Goal: Information Seeking & Learning: Learn about a topic

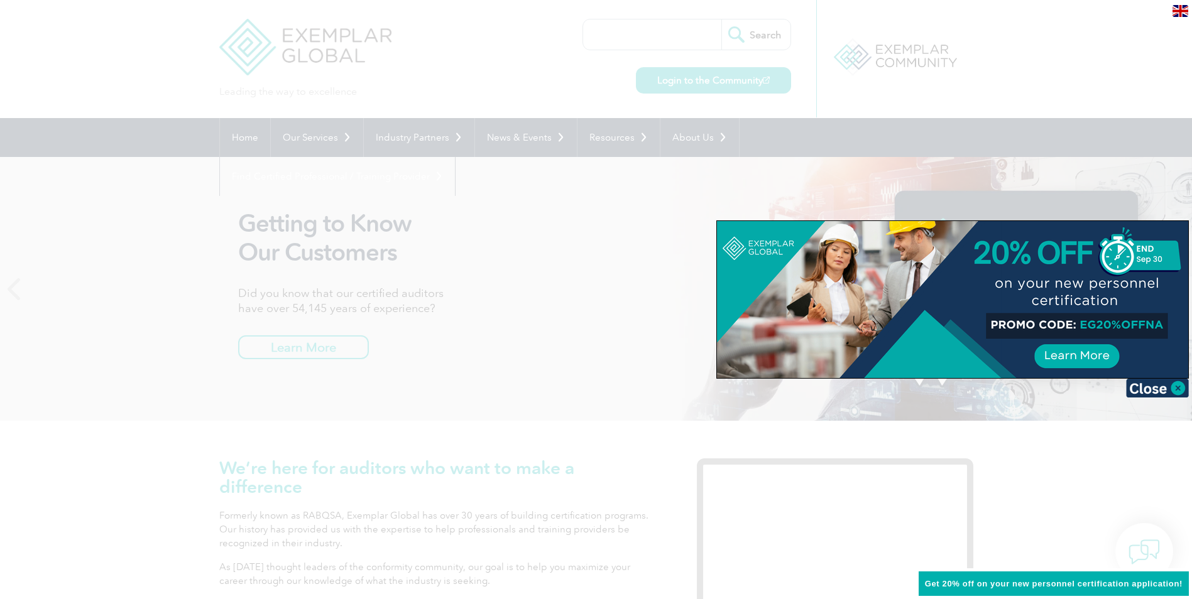
click at [823, 129] on div at bounding box center [596, 299] width 1192 height 599
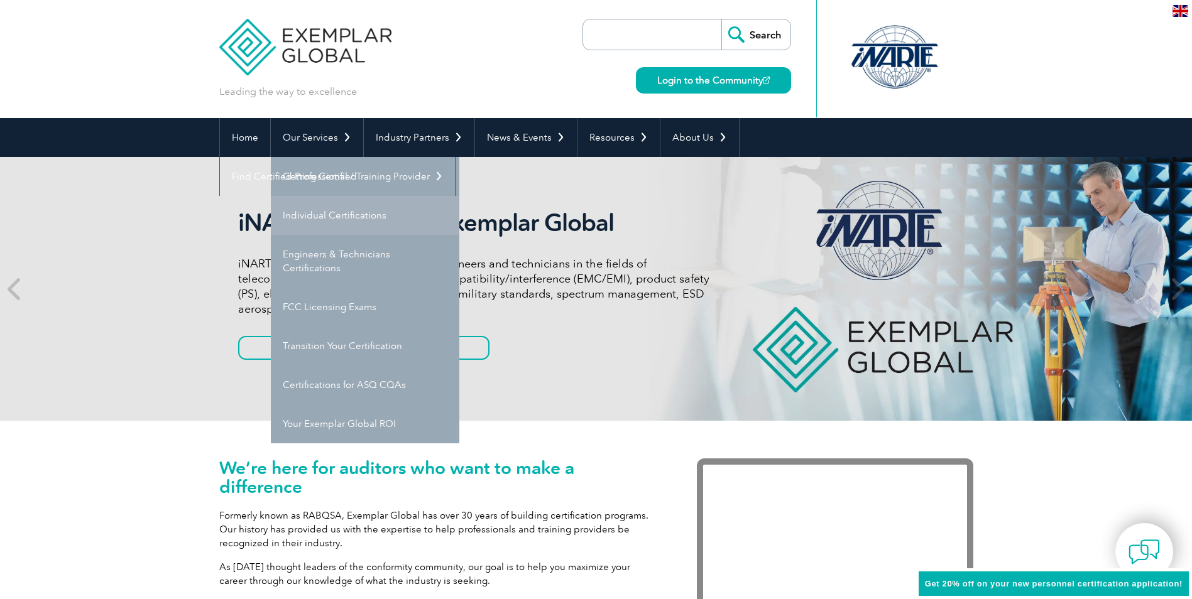
click at [326, 218] on link "Individual Certifications" at bounding box center [365, 215] width 189 height 39
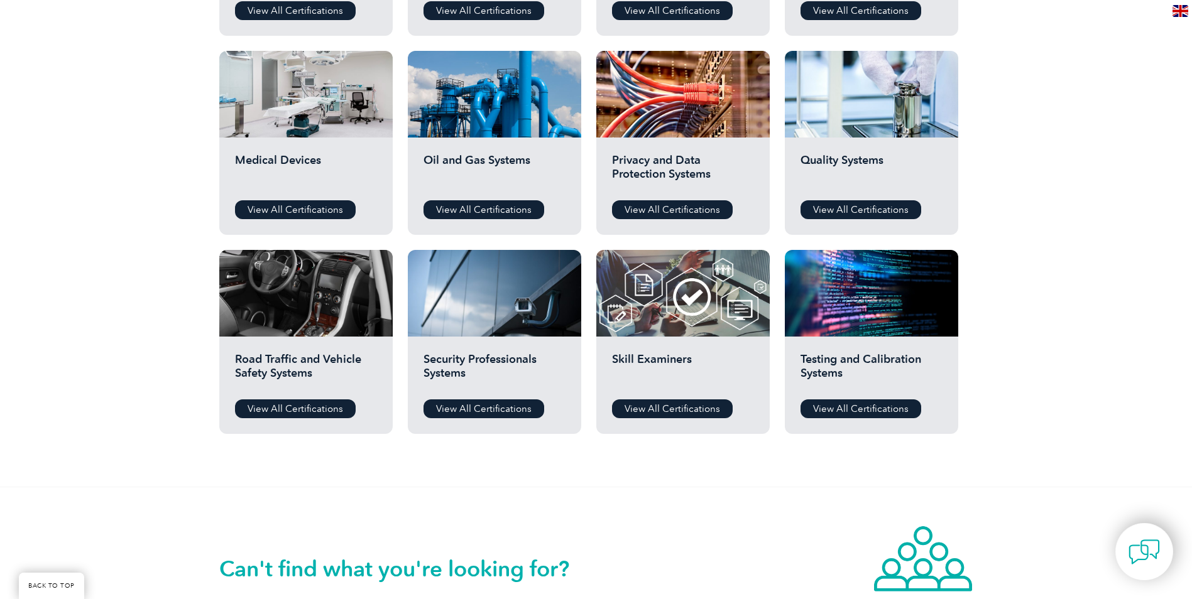
scroll to position [838, 0]
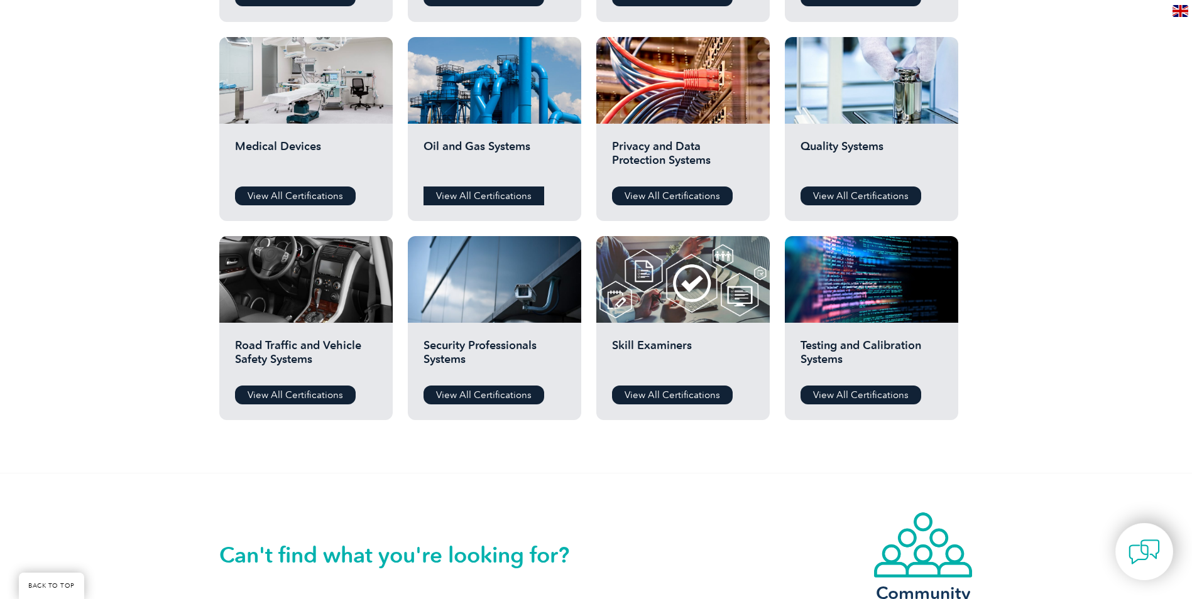
click at [495, 197] on link "View All Certifications" at bounding box center [484, 196] width 121 height 19
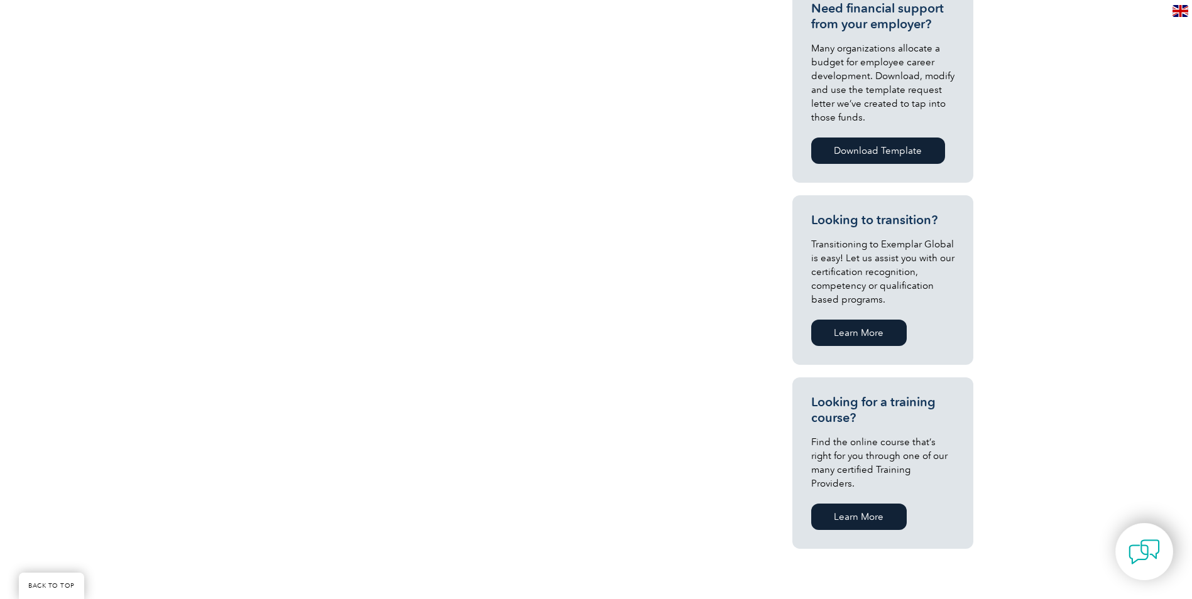
scroll to position [45, 0]
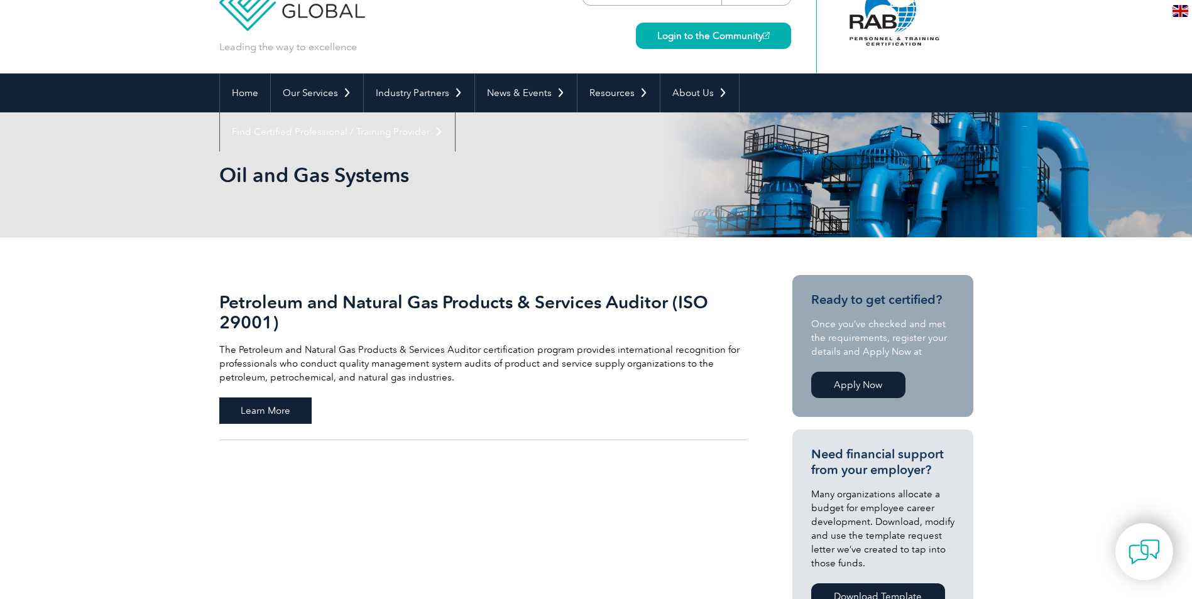
click at [245, 411] on span "Learn More" at bounding box center [265, 411] width 92 height 26
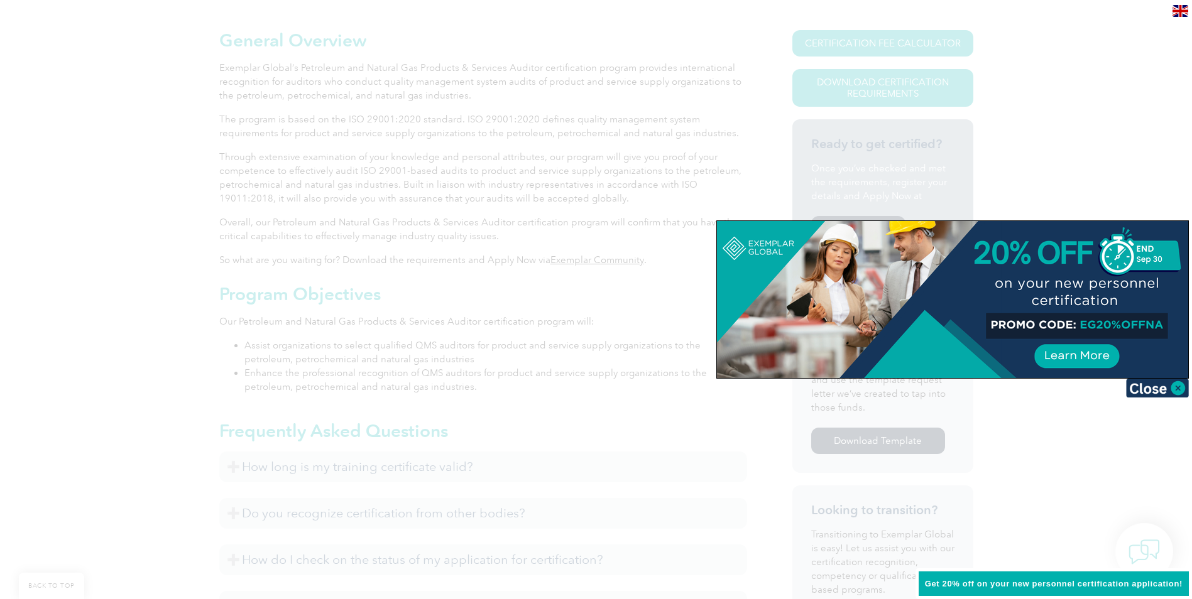
scroll to position [419, 0]
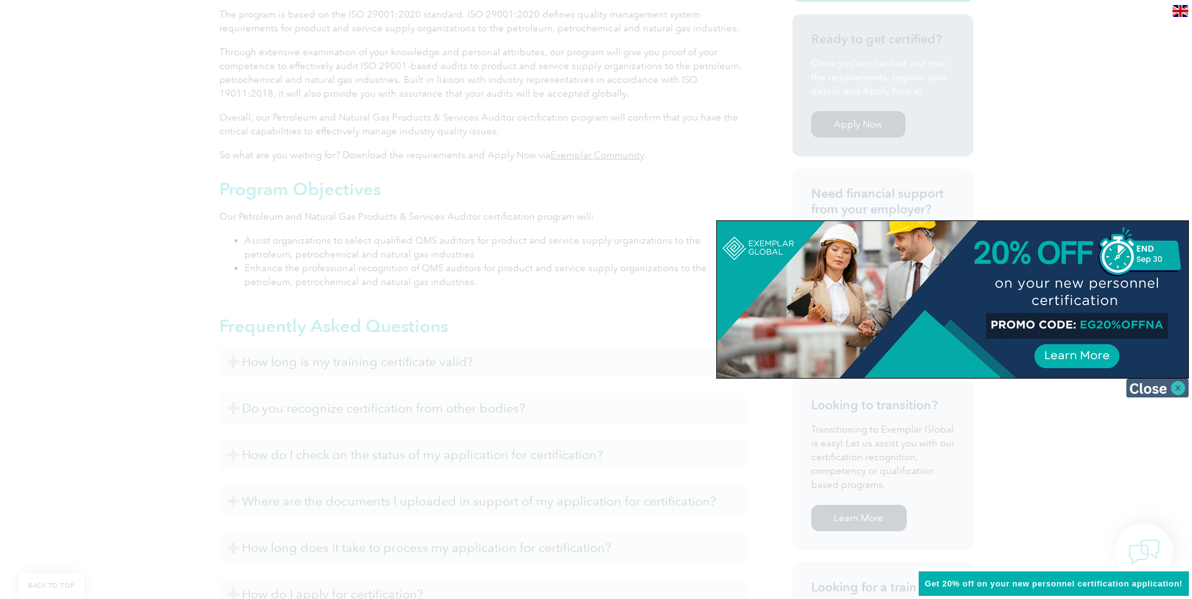
click at [1175, 386] on img at bounding box center [1157, 388] width 63 height 19
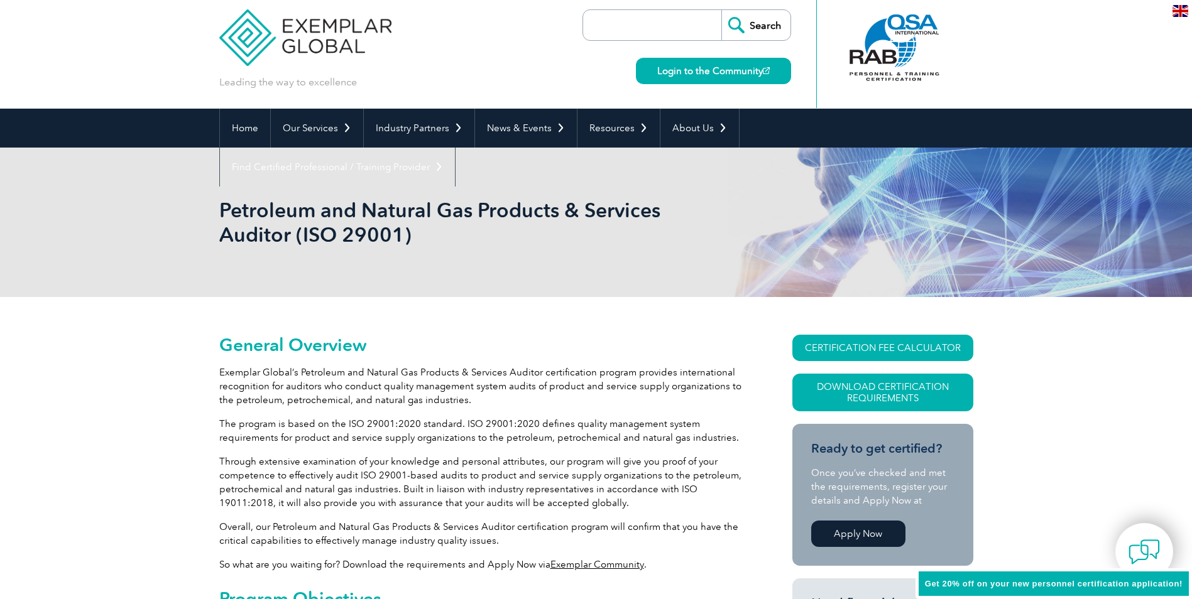
scroll to position [0, 0]
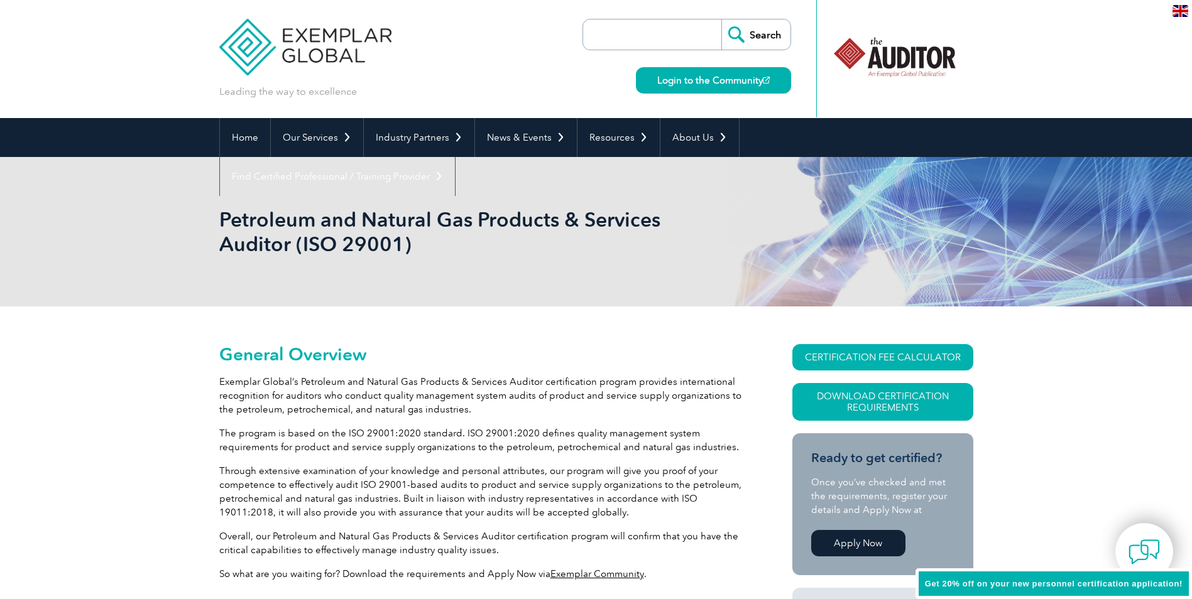
click at [625, 35] on input "search" at bounding box center [655, 34] width 132 height 30
type input "process safety"
click at [721, 19] on input "Search" at bounding box center [755, 34] width 69 height 30
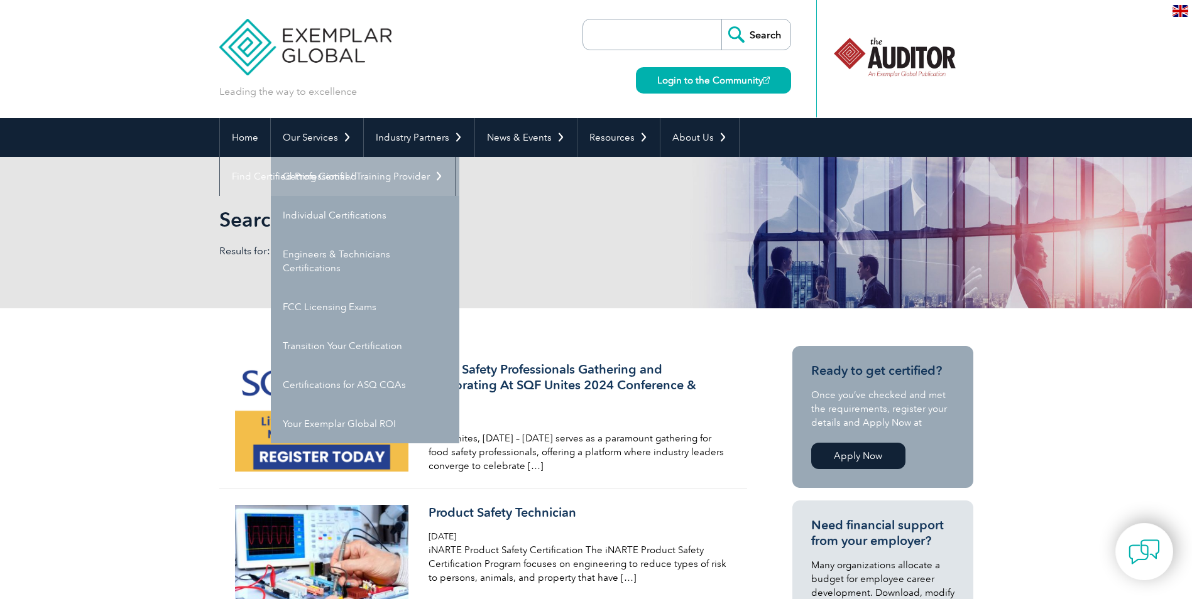
click at [322, 183] on link "Getting Certified" at bounding box center [365, 176] width 189 height 39
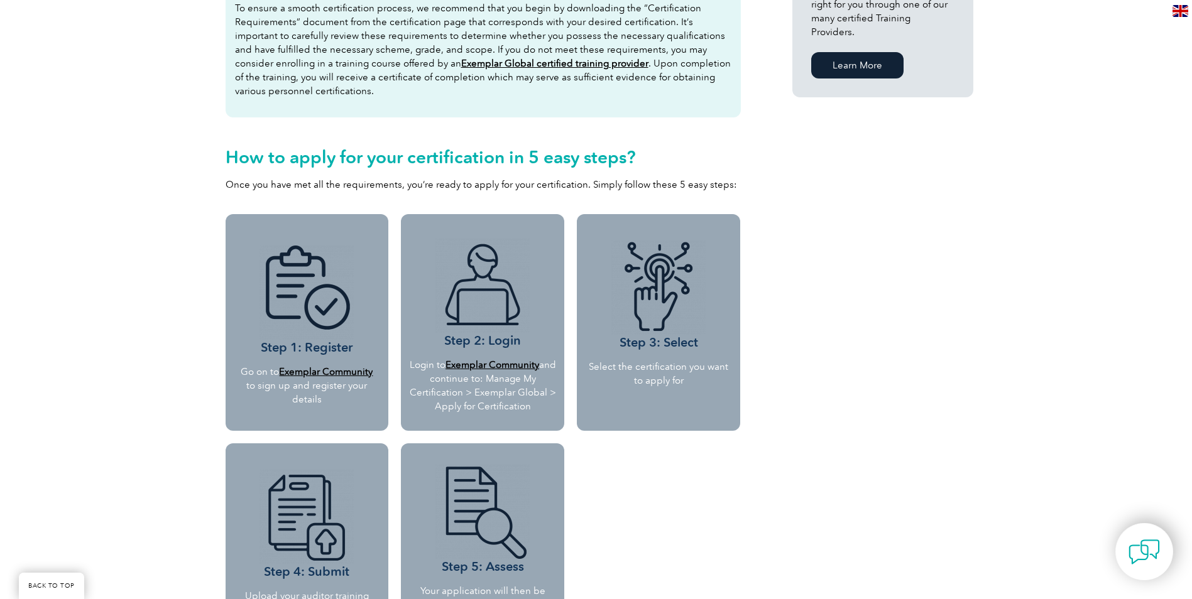
scroll to position [733, 0]
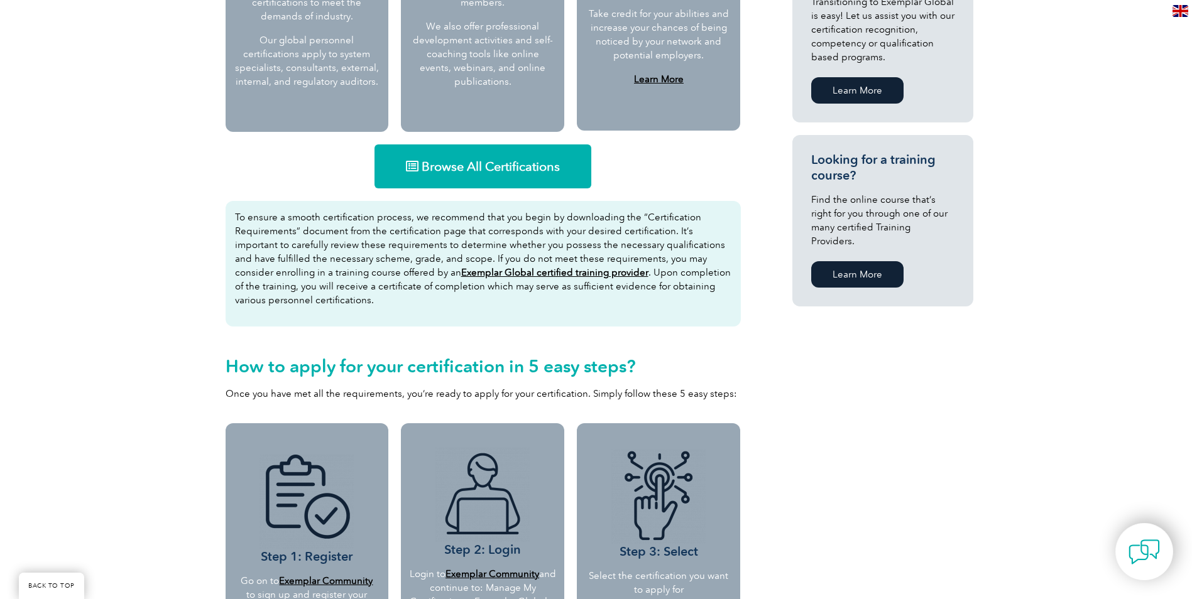
click at [505, 166] on span "Browse All Certifications" at bounding box center [491, 166] width 138 height 13
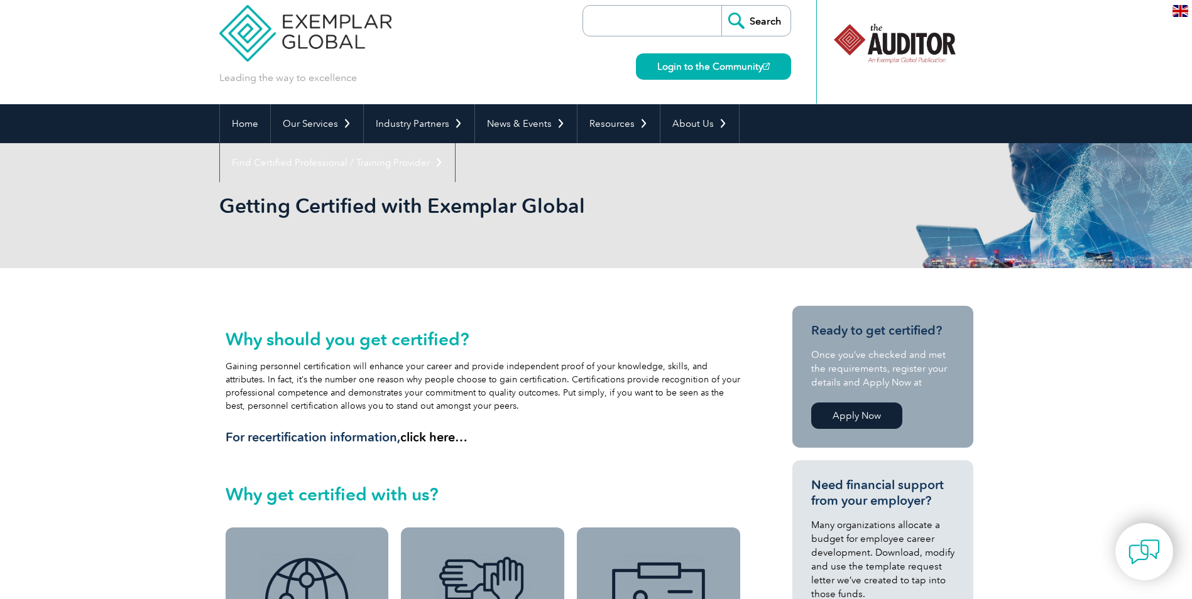
scroll to position [0, 0]
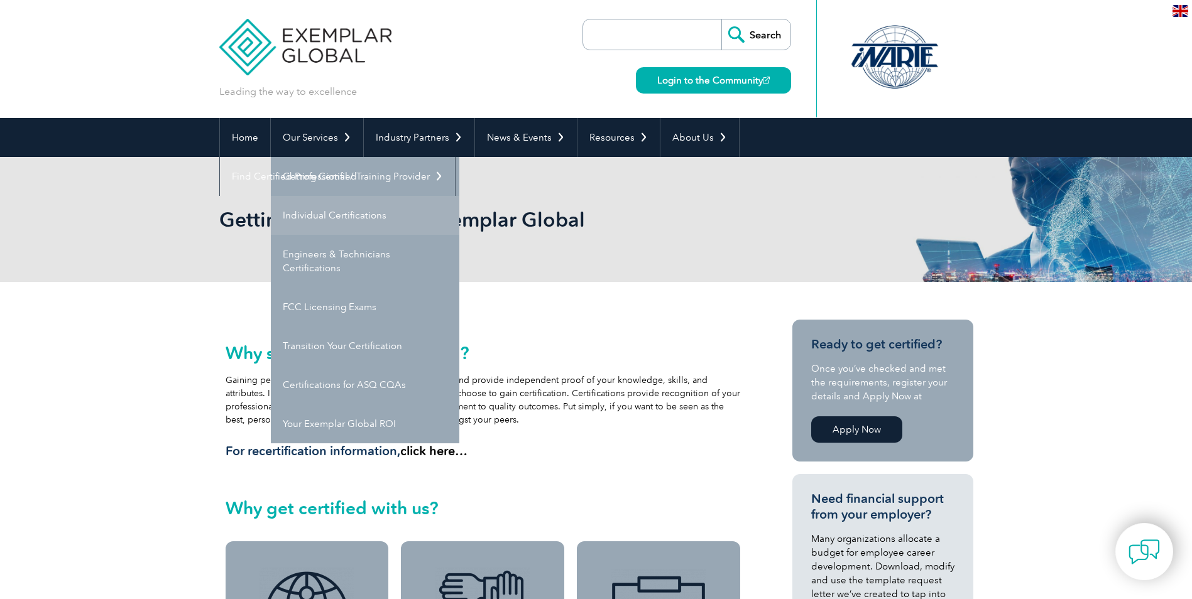
click at [314, 216] on link "Individual Certifications" at bounding box center [365, 215] width 189 height 39
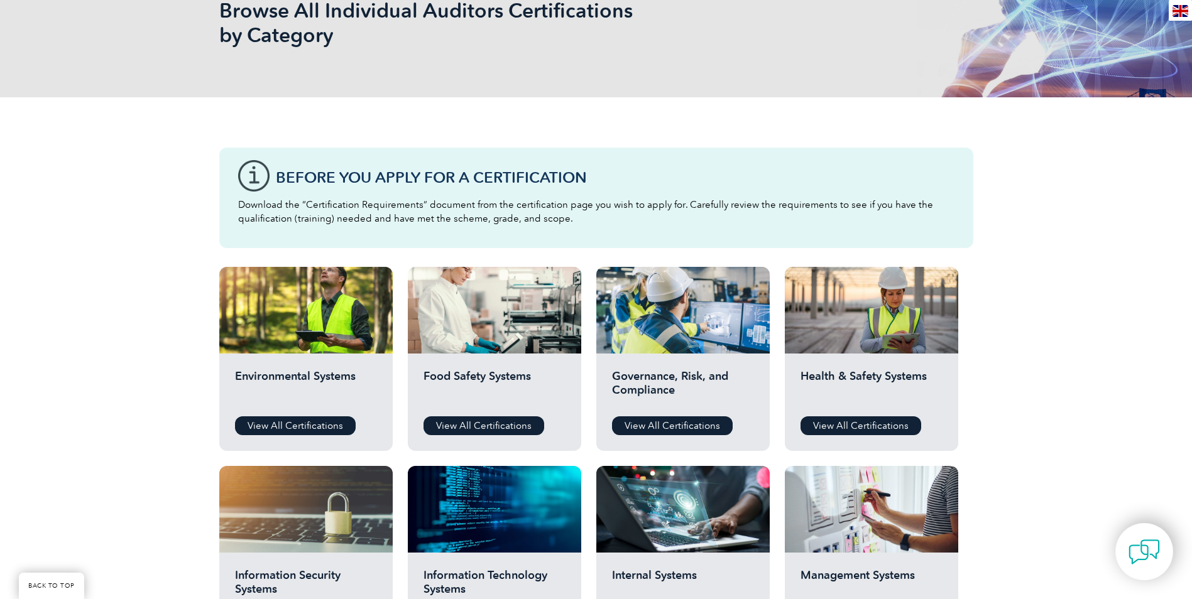
scroll to position [314, 0]
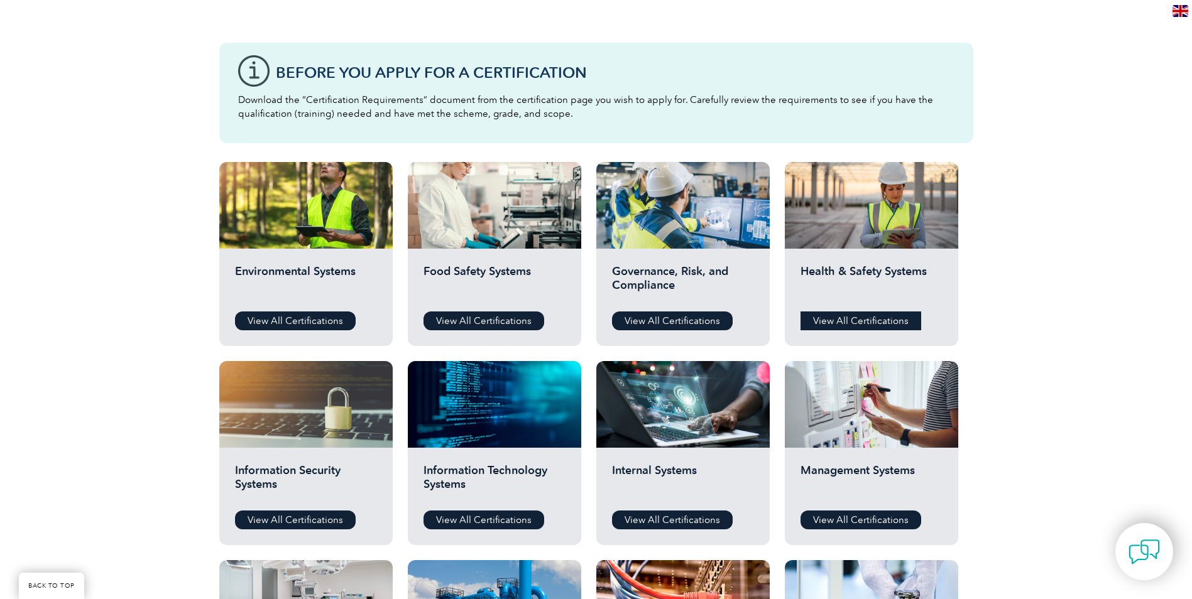
click at [846, 321] on link "View All Certifications" at bounding box center [861, 321] width 121 height 19
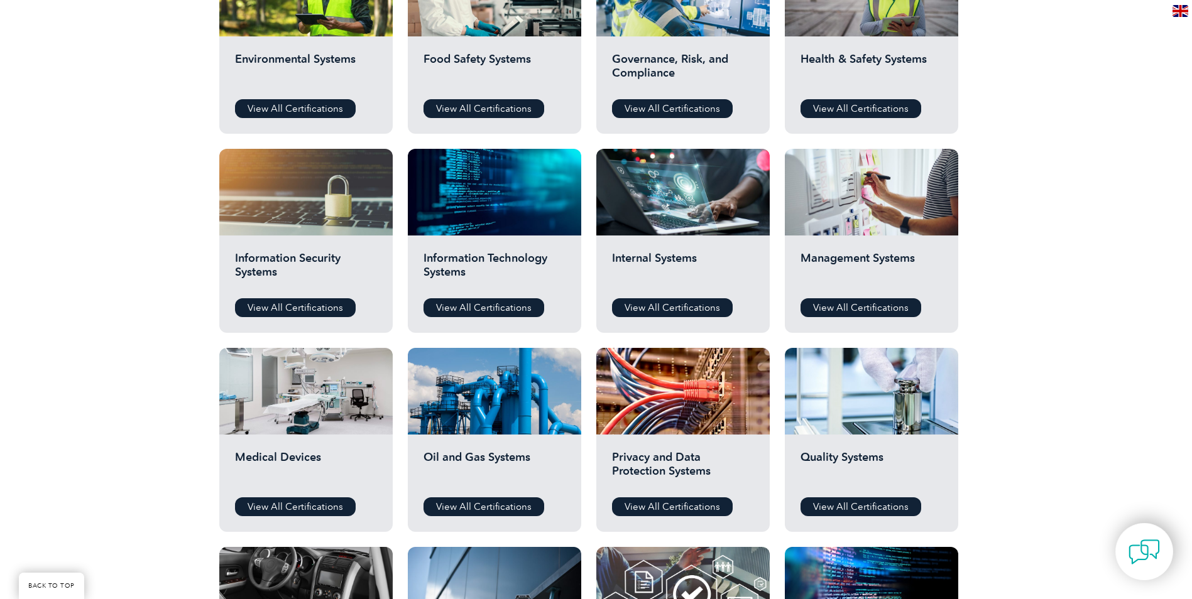
scroll to position [523, 0]
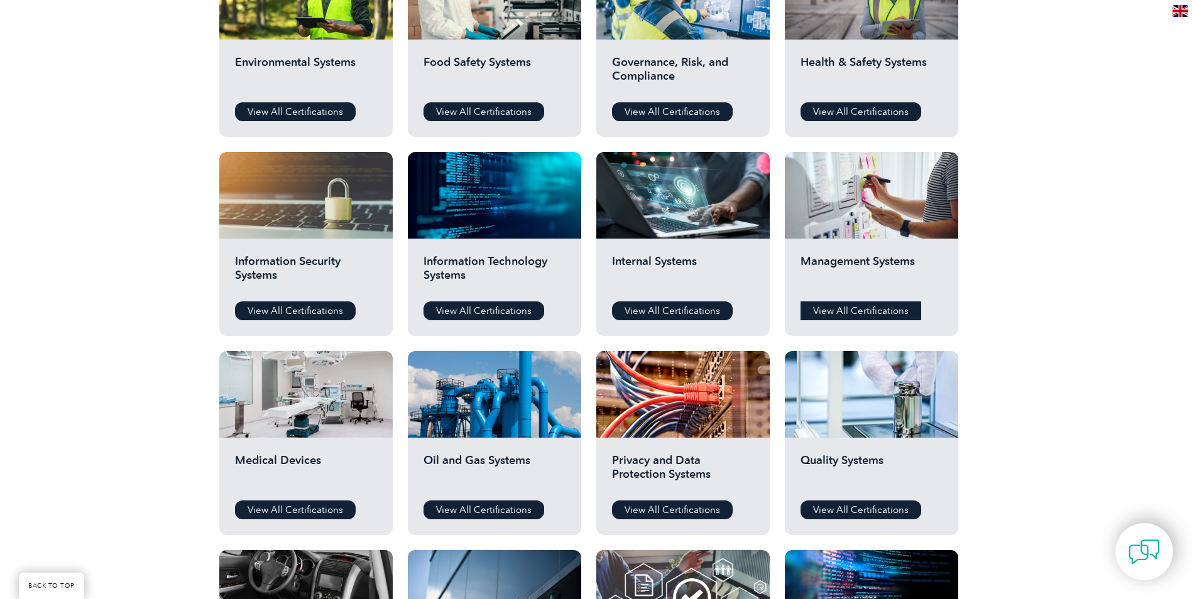
click at [863, 302] on link "View All Certifications" at bounding box center [861, 311] width 121 height 19
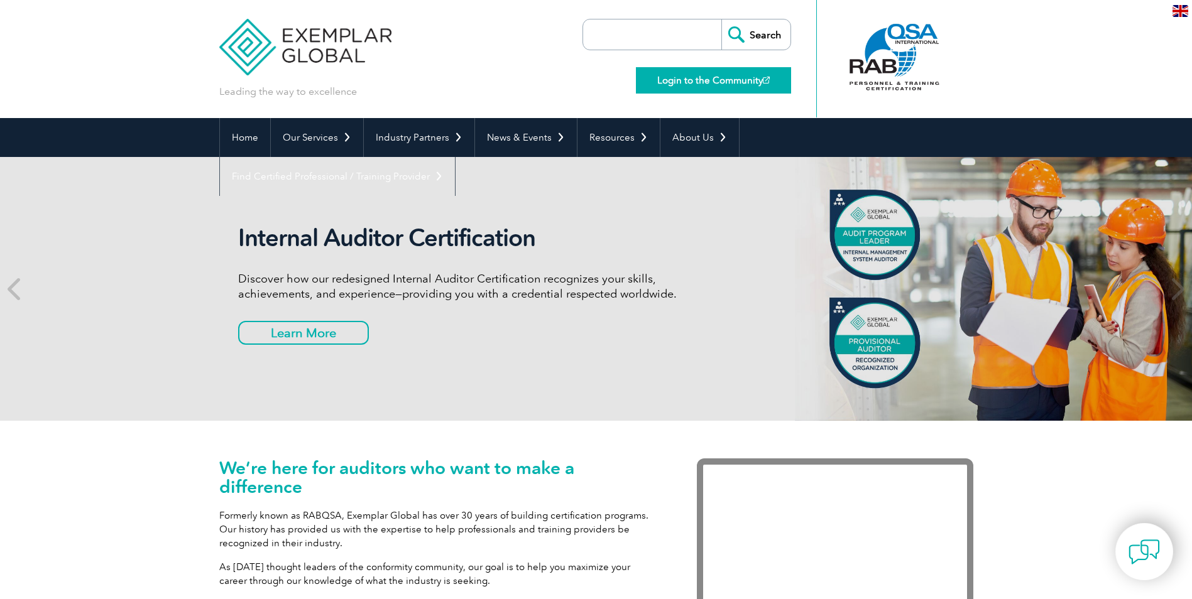
click at [718, 70] on link "Login to the Community" at bounding box center [713, 80] width 155 height 26
